Goal: Complete application form: Complete application form

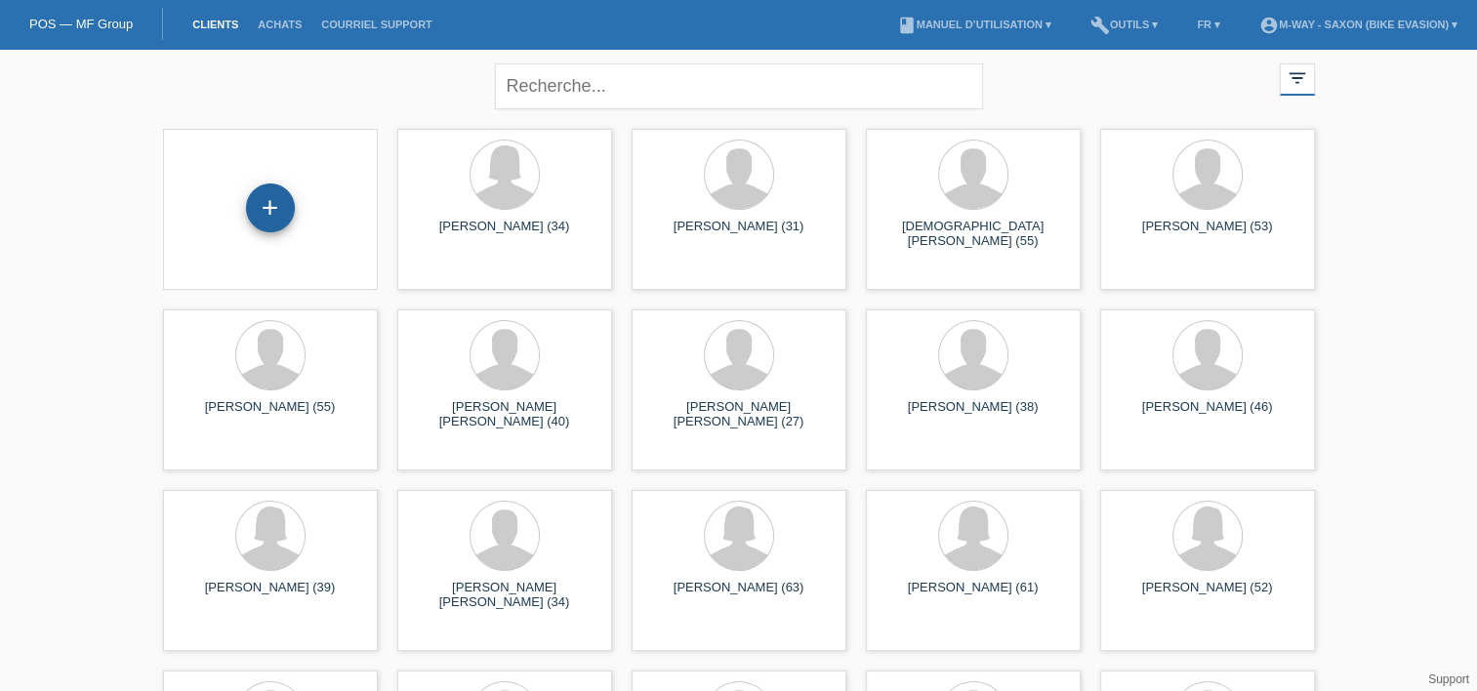
click at [277, 203] on div "+" at bounding box center [270, 208] width 49 height 49
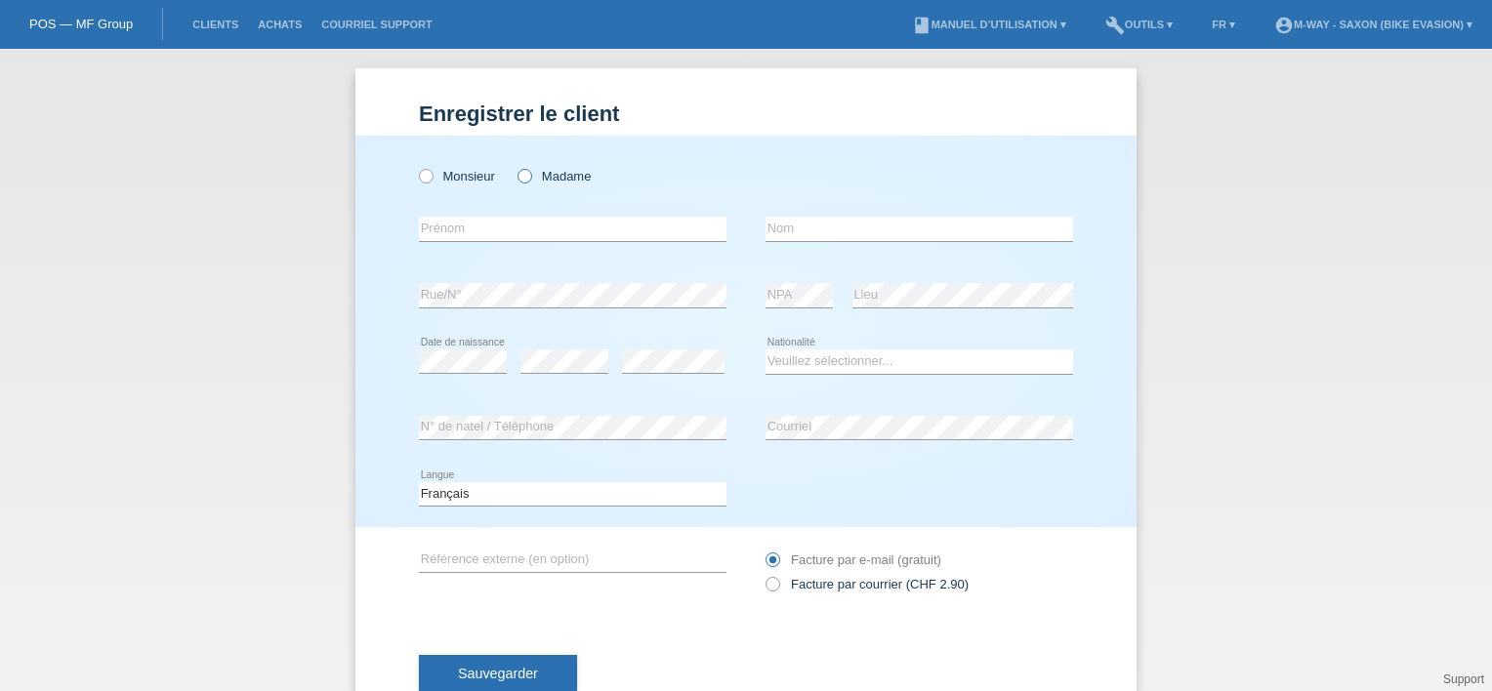
click at [554, 178] on label "Madame" at bounding box center [554, 176] width 73 height 15
click at [530, 178] on input "Madame" at bounding box center [524, 175] width 13 height 13
radio input "true"
click at [513, 226] on input "text" at bounding box center [573, 229] width 308 height 24
type input "Telma"
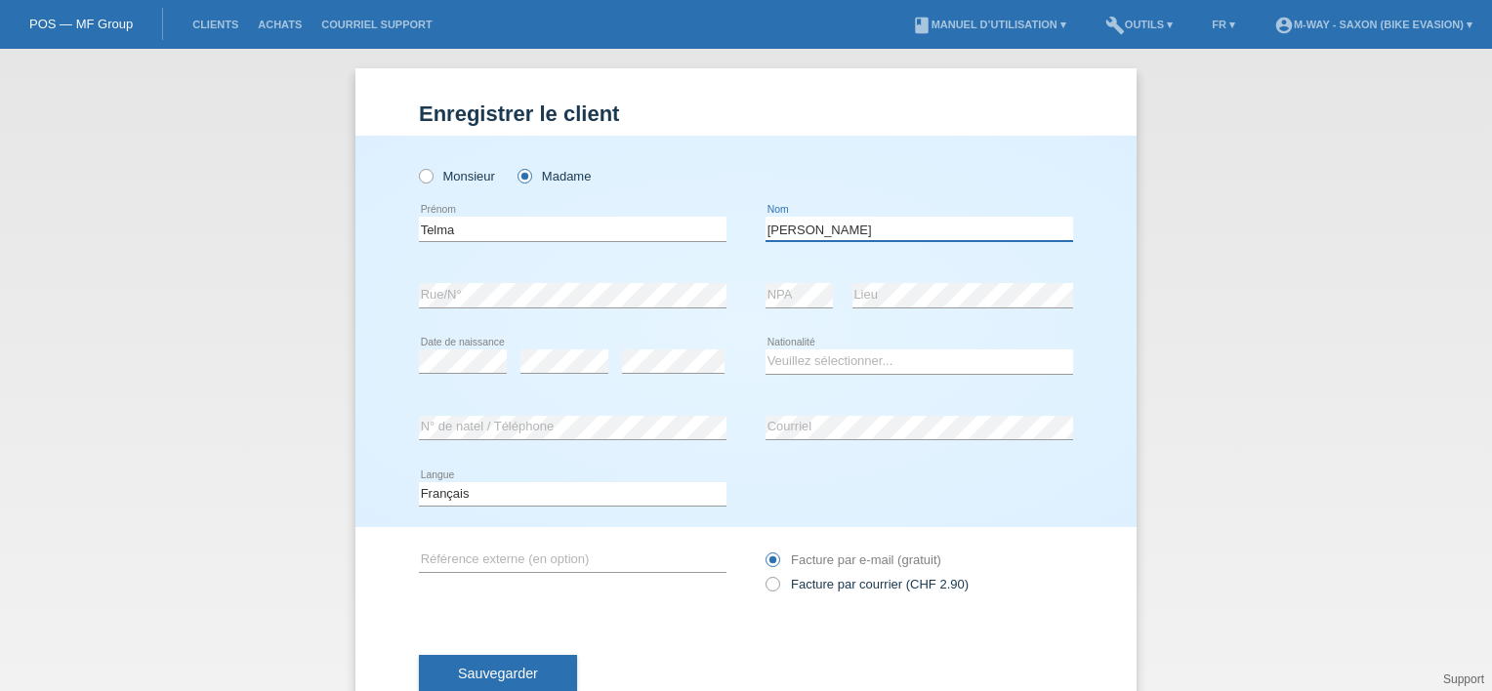
type input "[PERSON_NAME]"
click at [802, 364] on select "Veuillez sélectionner... Suisse Allemagne Autriche Liechtenstein ------------ A…" at bounding box center [920, 361] width 308 height 23
select select "CH"
click at [766, 350] on select "Veuillez sélectionner... Suisse Allemagne Autriche Liechtenstein ------------ A…" at bounding box center [920, 361] width 308 height 23
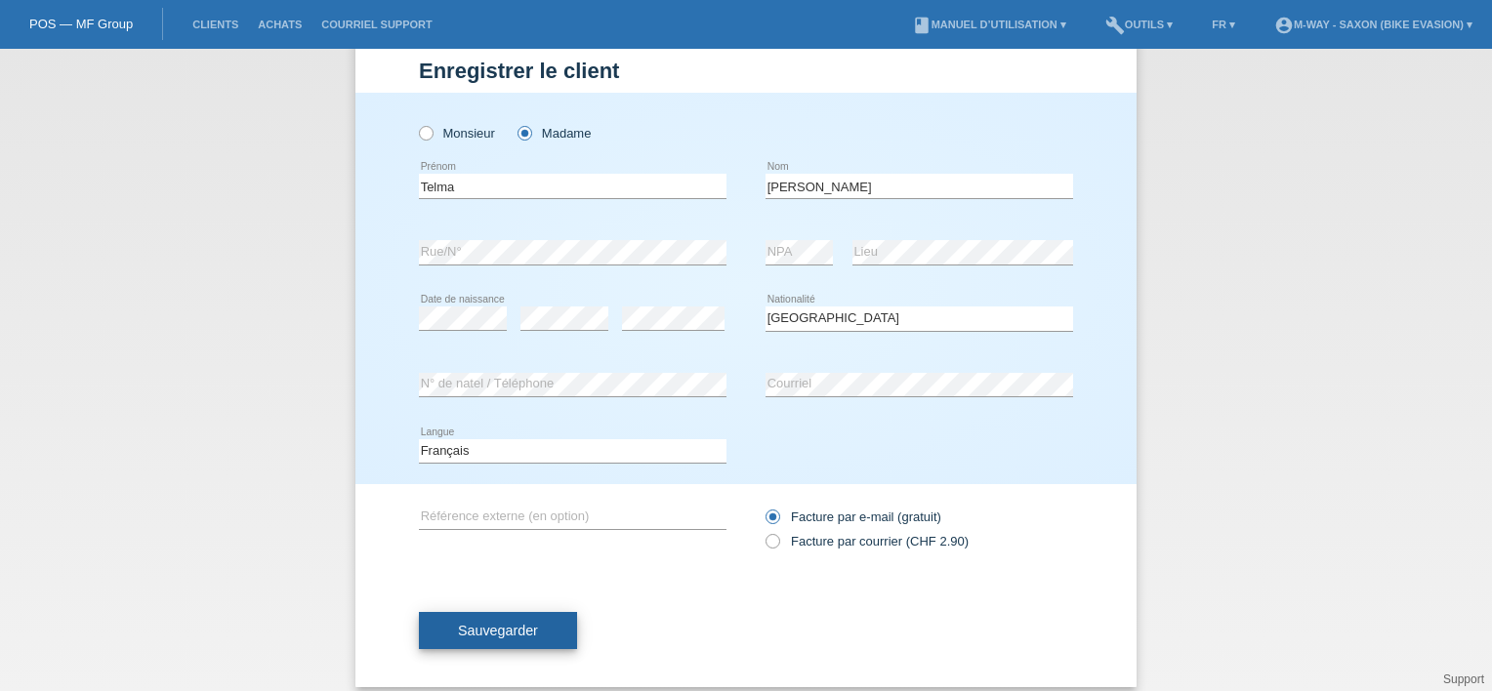
click at [550, 622] on button "Sauvegarder" at bounding box center [498, 630] width 158 height 37
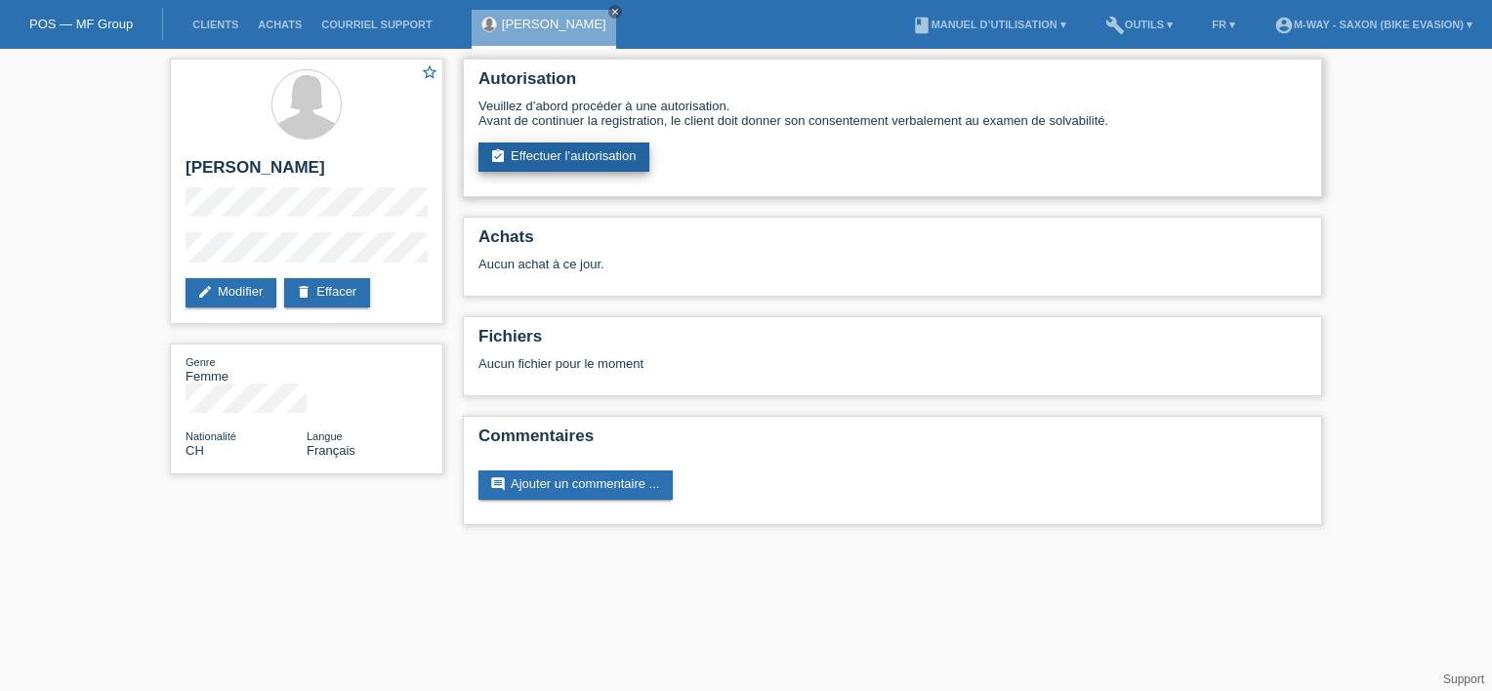
click at [575, 160] on link "assignment_turned_in Effectuer l’autorisation" at bounding box center [563, 157] width 171 height 29
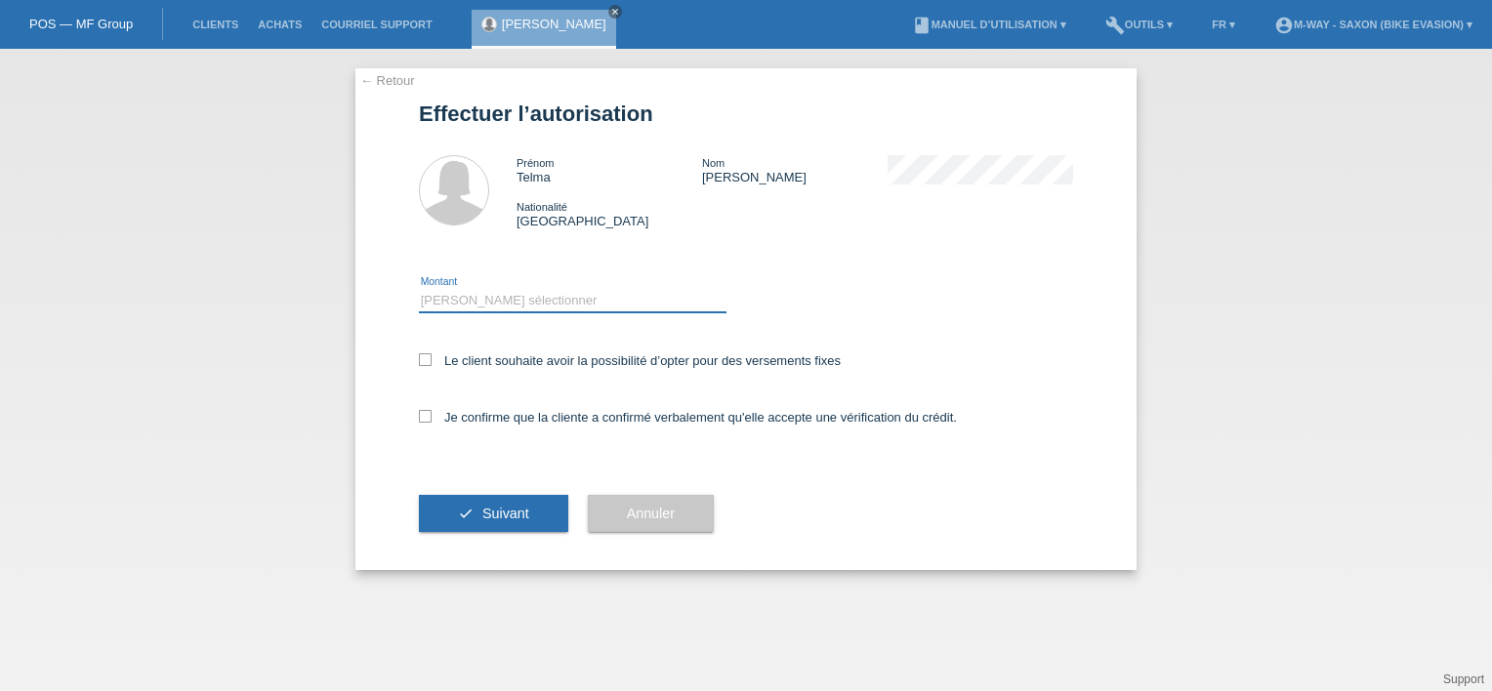
click at [520, 299] on select "Veuillez sélectionner CHF 1.00 - CHF 499.00 CHF 500.00 - CHF 1'999.00 CHF 2'000…" at bounding box center [573, 300] width 308 height 23
select select "3"
click at [419, 289] on select "Veuillez sélectionner CHF 1.00 - CHF 499.00 CHF 500.00 - CHF 1'999.00 CHF 2'000…" at bounding box center [573, 300] width 308 height 23
click at [428, 363] on icon at bounding box center [425, 359] width 13 height 13
click at [428, 363] on input "Le client souhaite avoir la possibilité d’opter pour des versements fixes" at bounding box center [425, 359] width 13 height 13
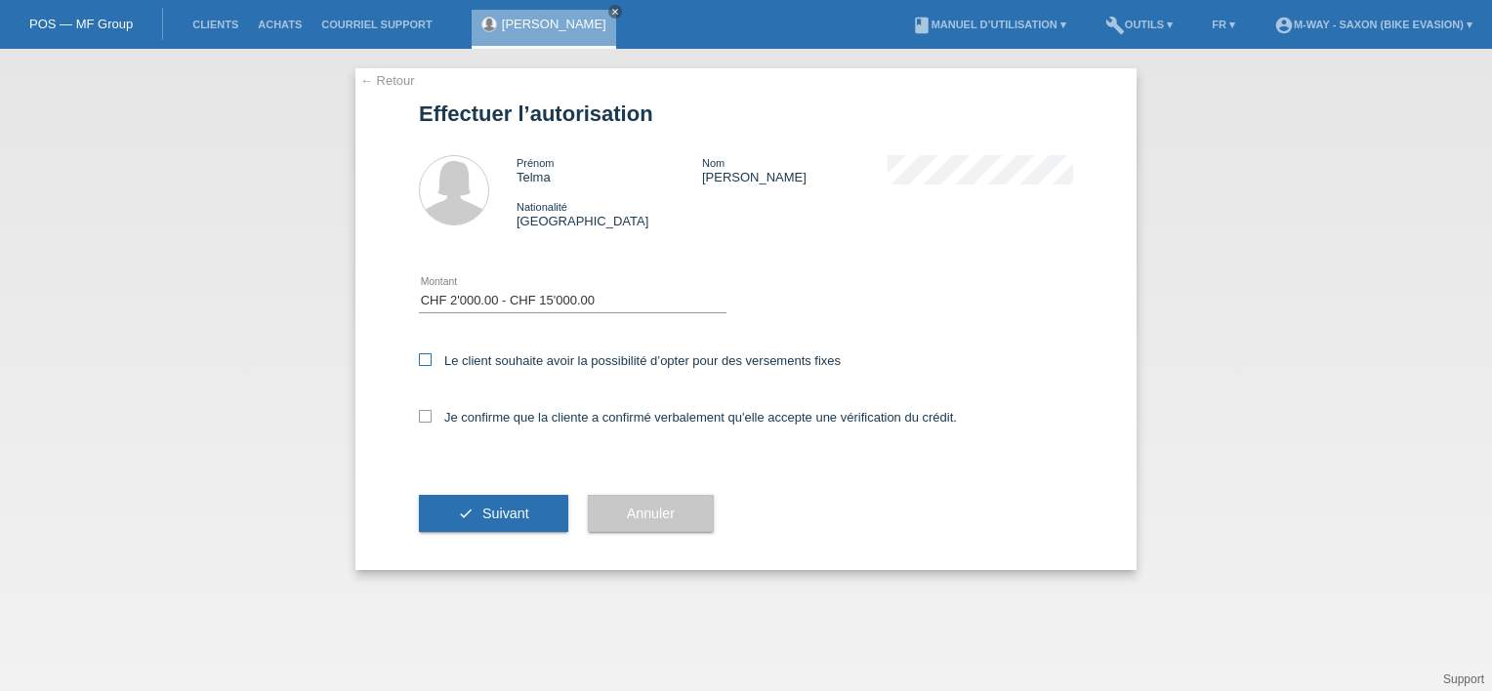
checkbox input "true"
click at [431, 423] on input "Je confirme que la cliente a confirmé verbalement qu'elle accepte une vérificat…" at bounding box center [425, 416] width 13 height 13
checkbox input "true"
click at [497, 517] on span "Suivant" at bounding box center [505, 514] width 47 height 16
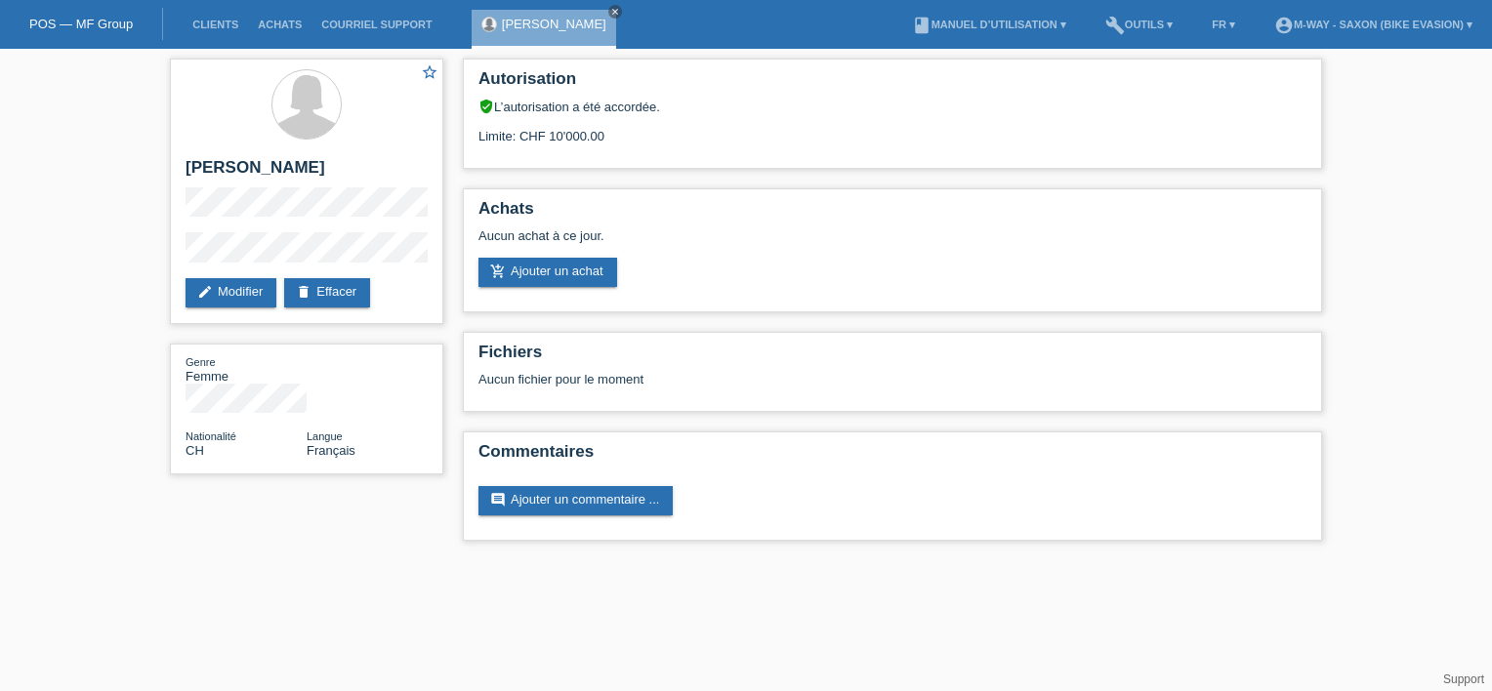
drag, startPoint x: 612, startPoint y: 136, endPoint x: 330, endPoint y: 590, distance: 534.6
click at [330, 561] on html "POS — MF Group Clients Achats Courriel Support [PERSON_NAME] close menu" at bounding box center [746, 280] width 1492 height 561
